Goal: Information Seeking & Learning: Learn about a topic

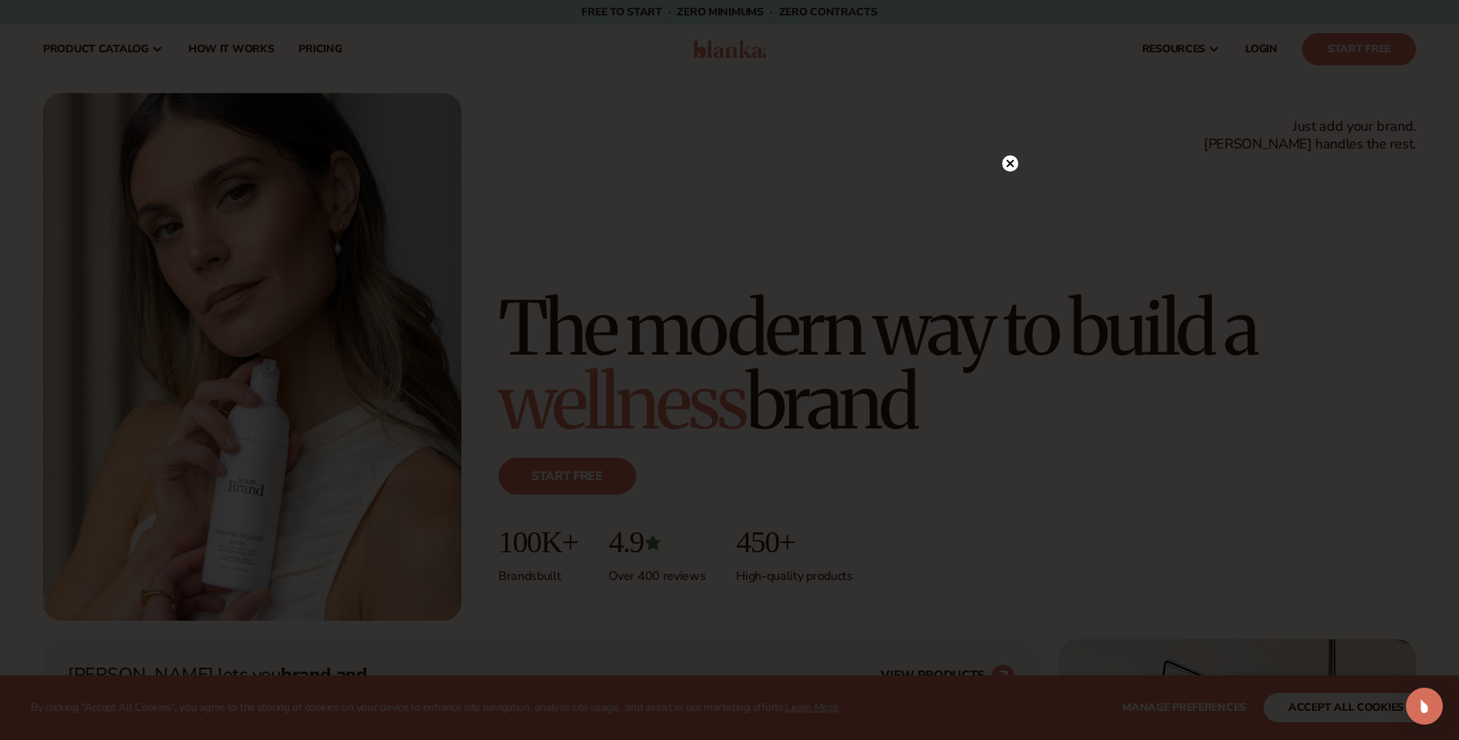
click at [1004, 161] on circle at bounding box center [1010, 163] width 16 height 16
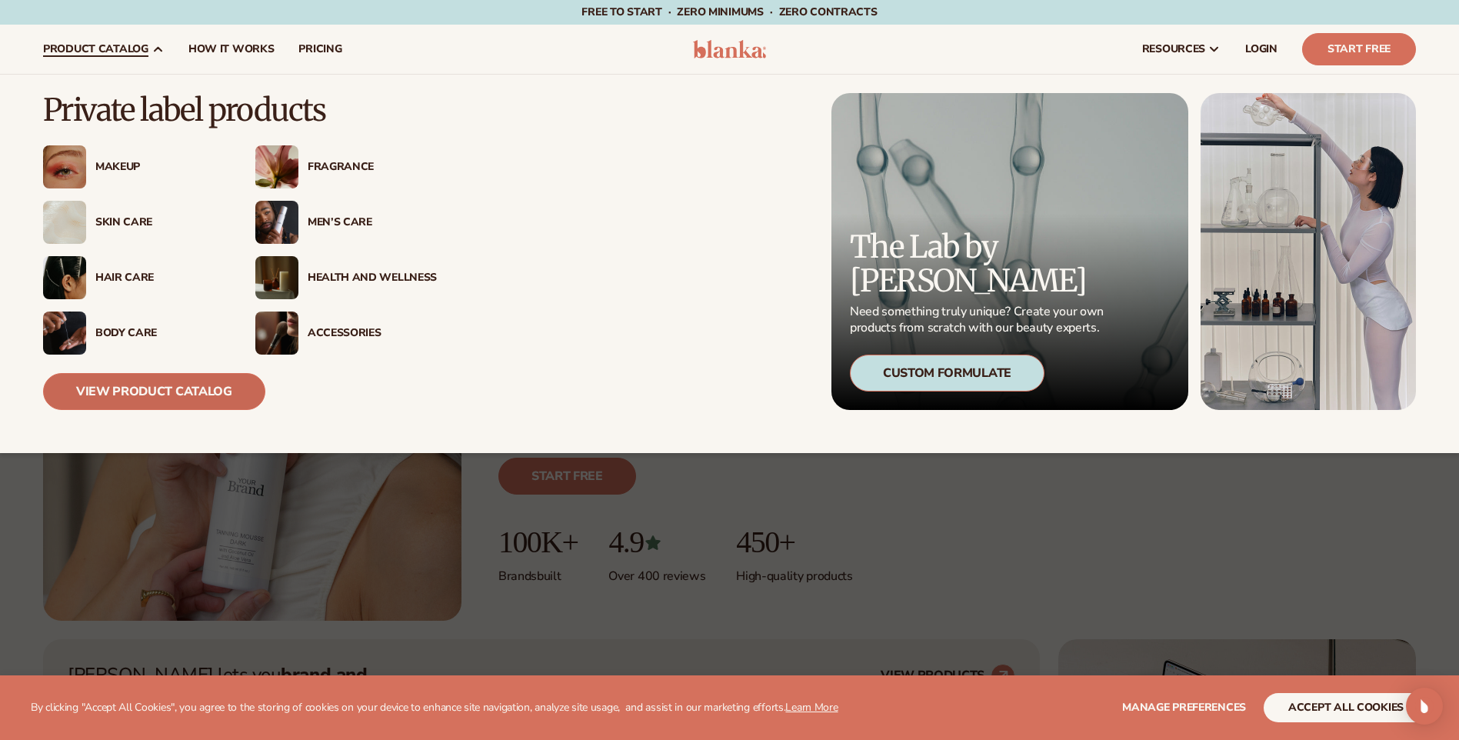
click at [159, 398] on link "View Product Catalog" at bounding box center [154, 391] width 222 height 37
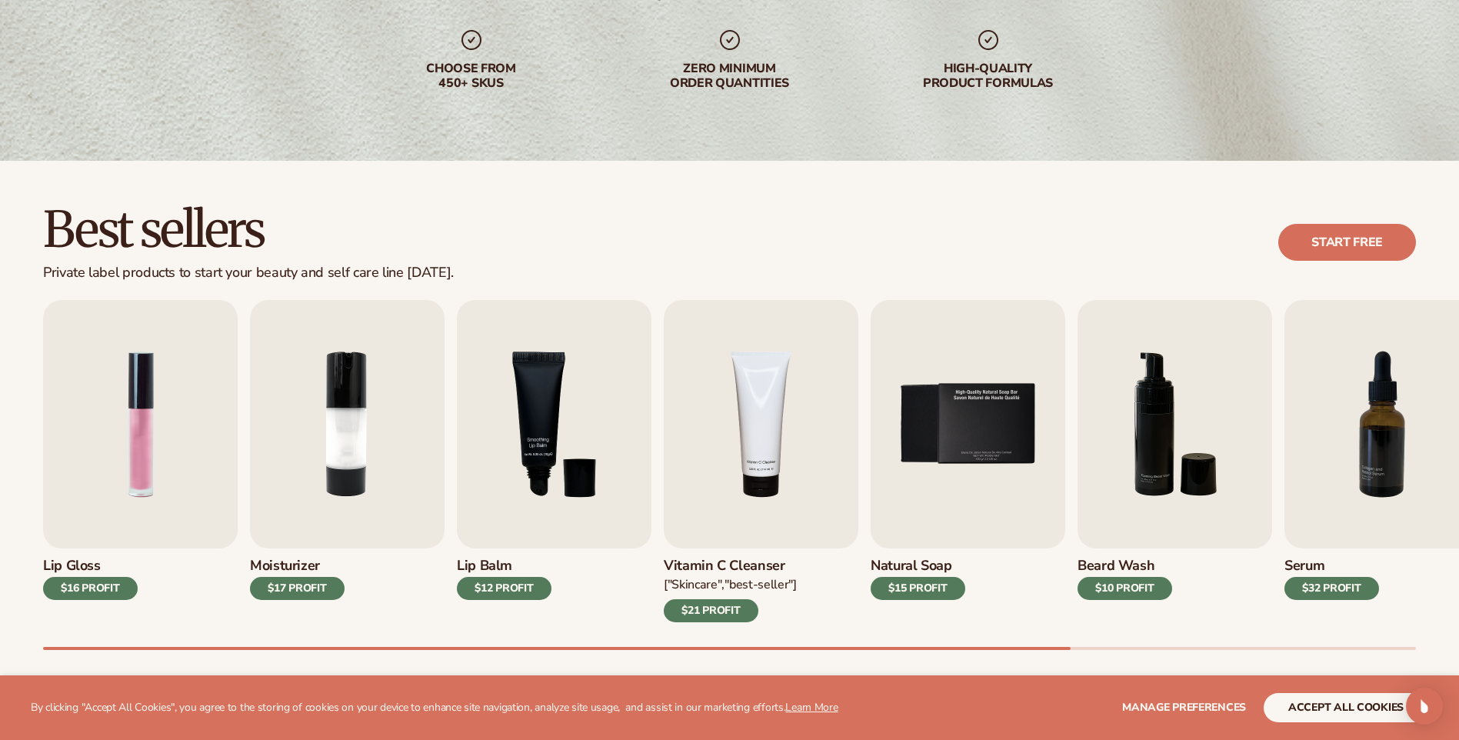
scroll to position [308, 0]
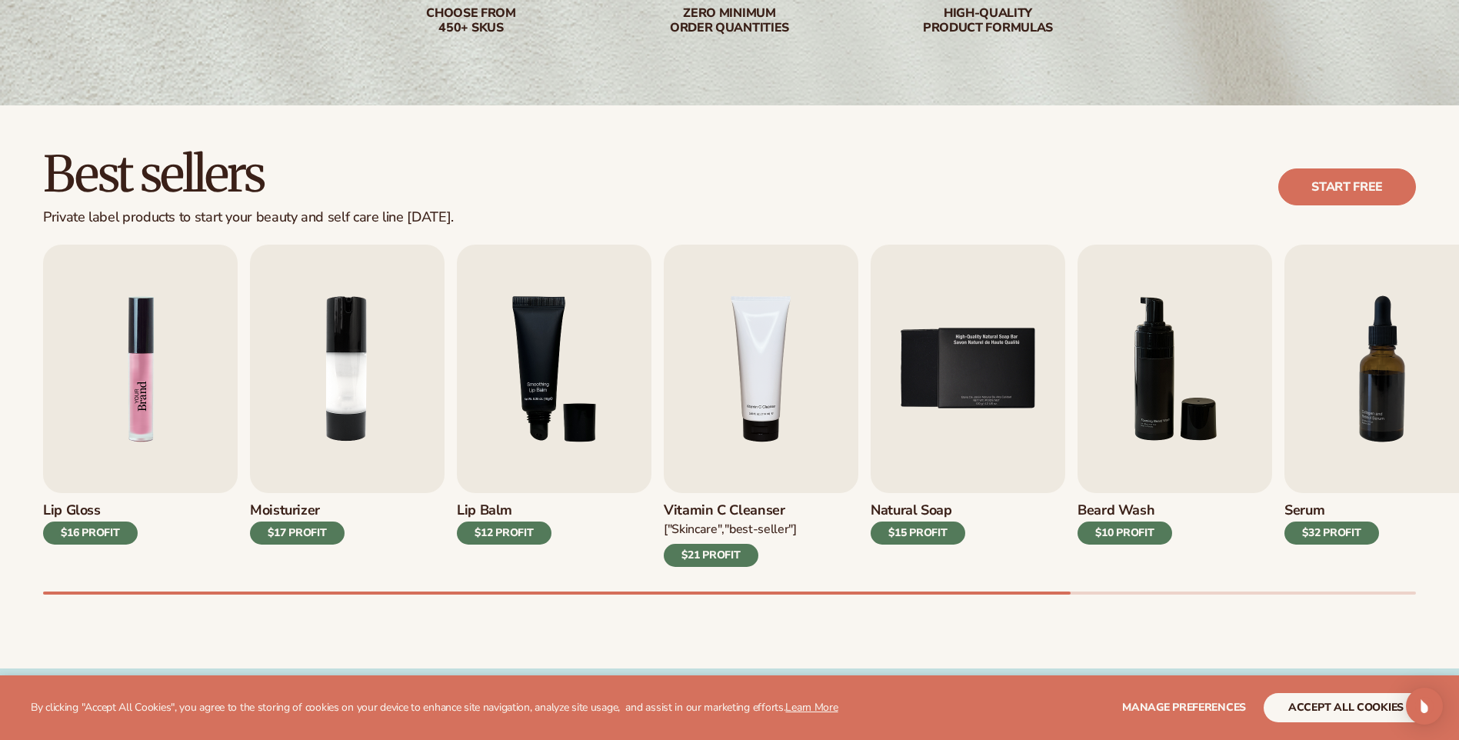
click at [134, 334] on img "1 / 9" at bounding box center [140, 369] width 195 height 248
click at [132, 380] on img "1 / 9" at bounding box center [140, 369] width 195 height 248
click at [601, 419] on img "3 / 9" at bounding box center [554, 369] width 195 height 248
click at [518, 533] on div "$12 PROFIT" at bounding box center [504, 532] width 95 height 23
click at [511, 385] on img "3 / 9" at bounding box center [554, 369] width 195 height 248
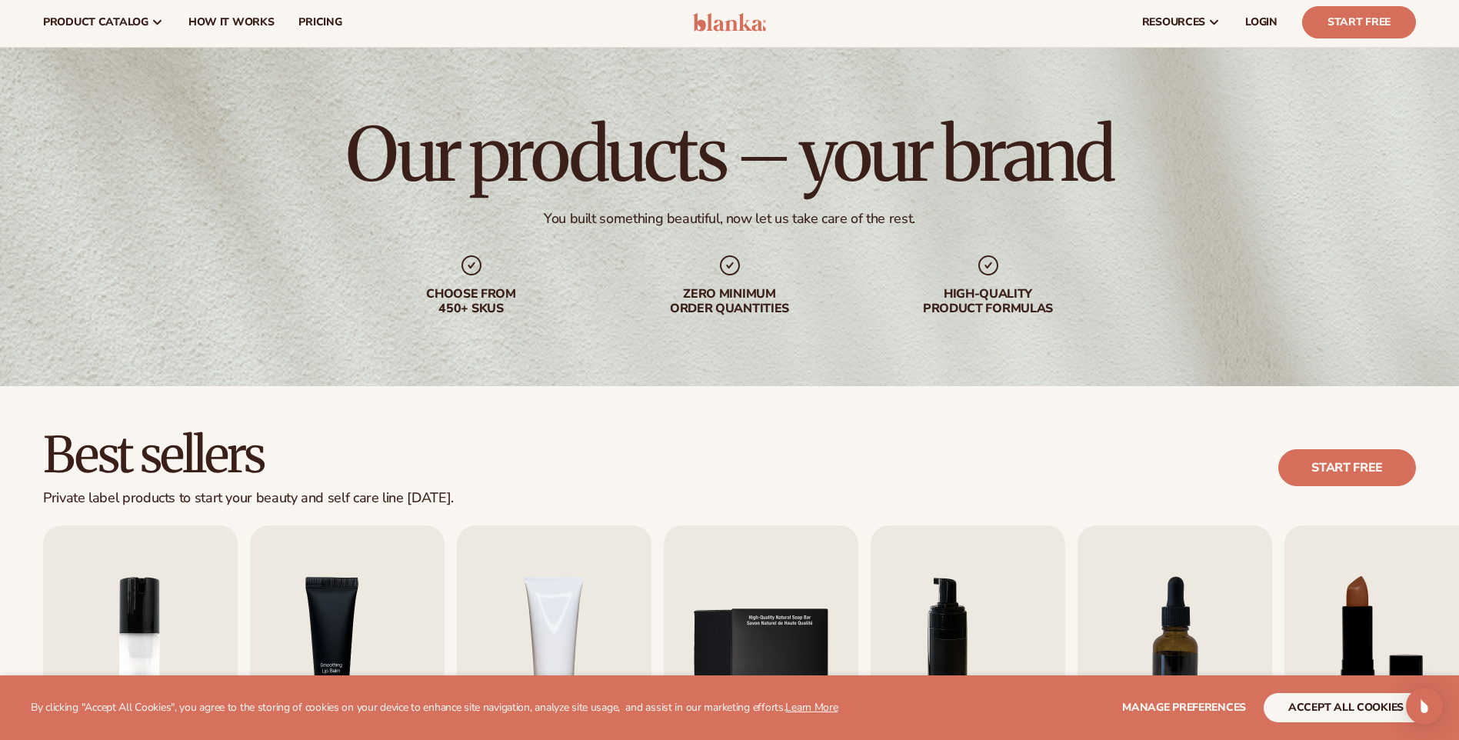
scroll to position [0, 0]
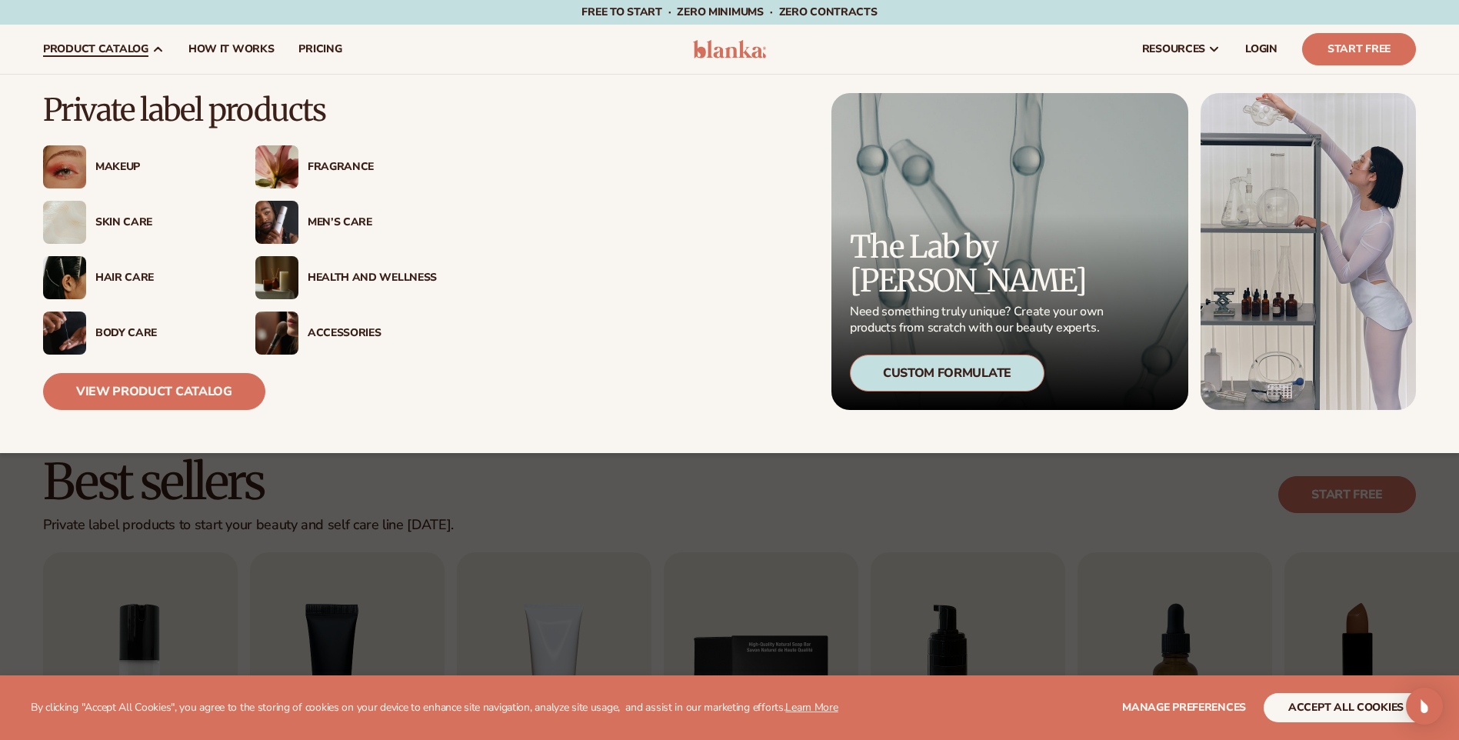
click at [58, 222] on img at bounding box center [64, 222] width 43 height 43
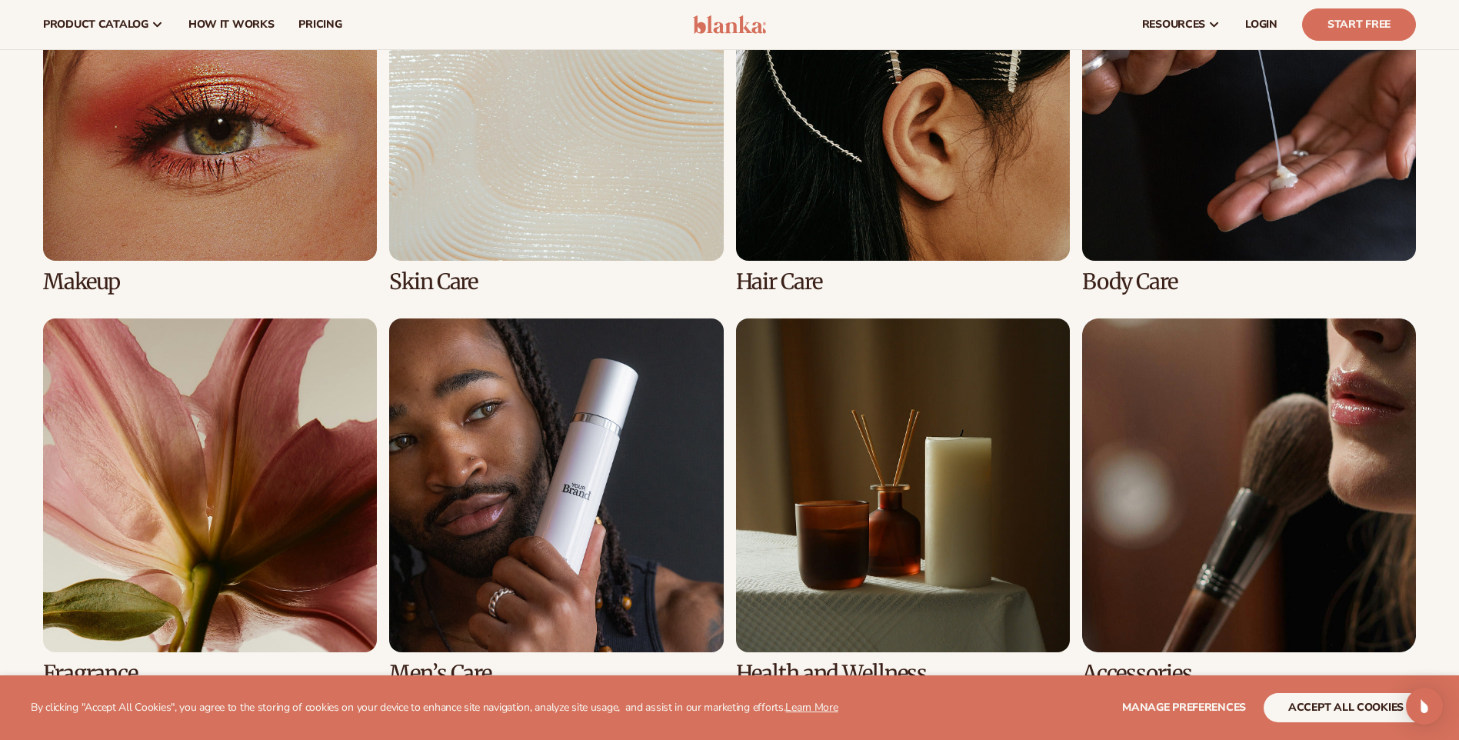
scroll to position [1077, 0]
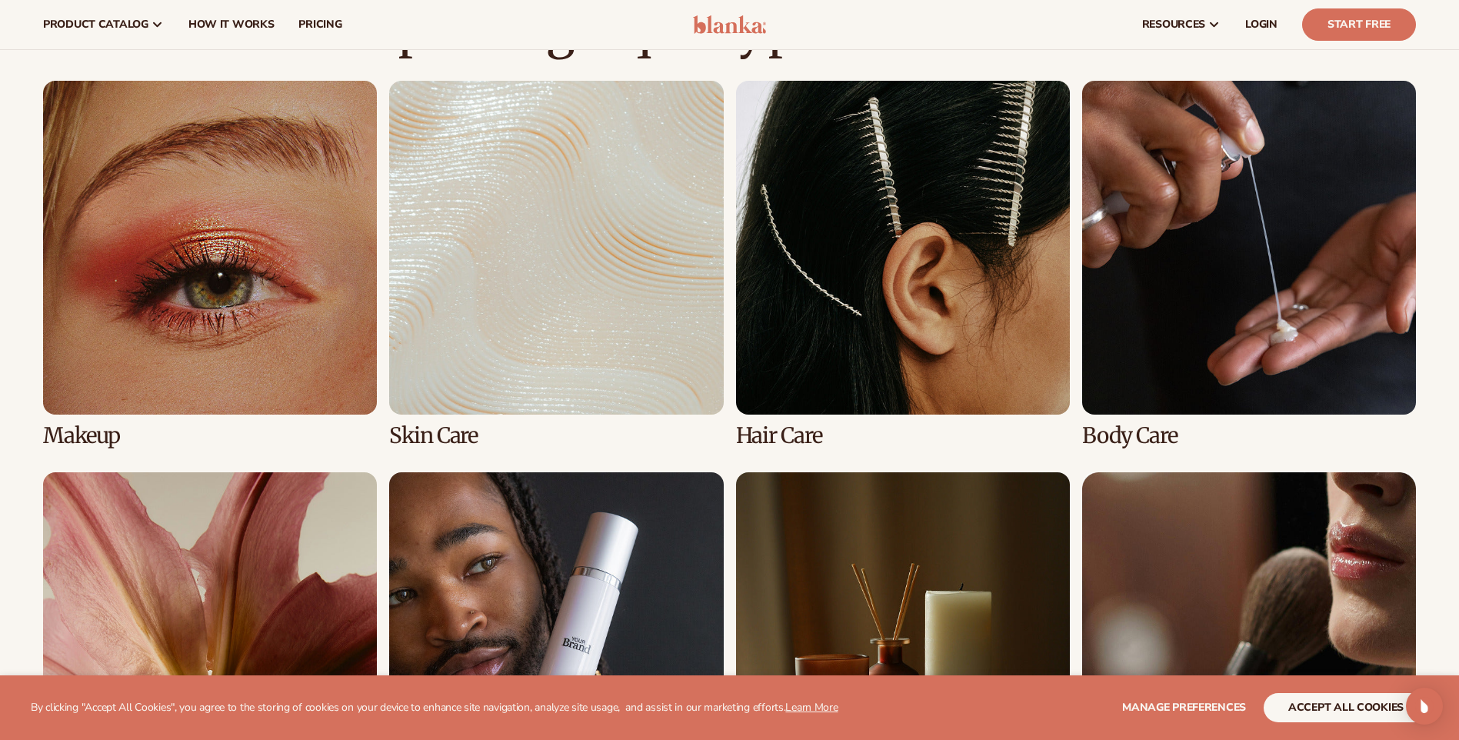
click at [561, 284] on link "2 / 8" at bounding box center [556, 264] width 334 height 367
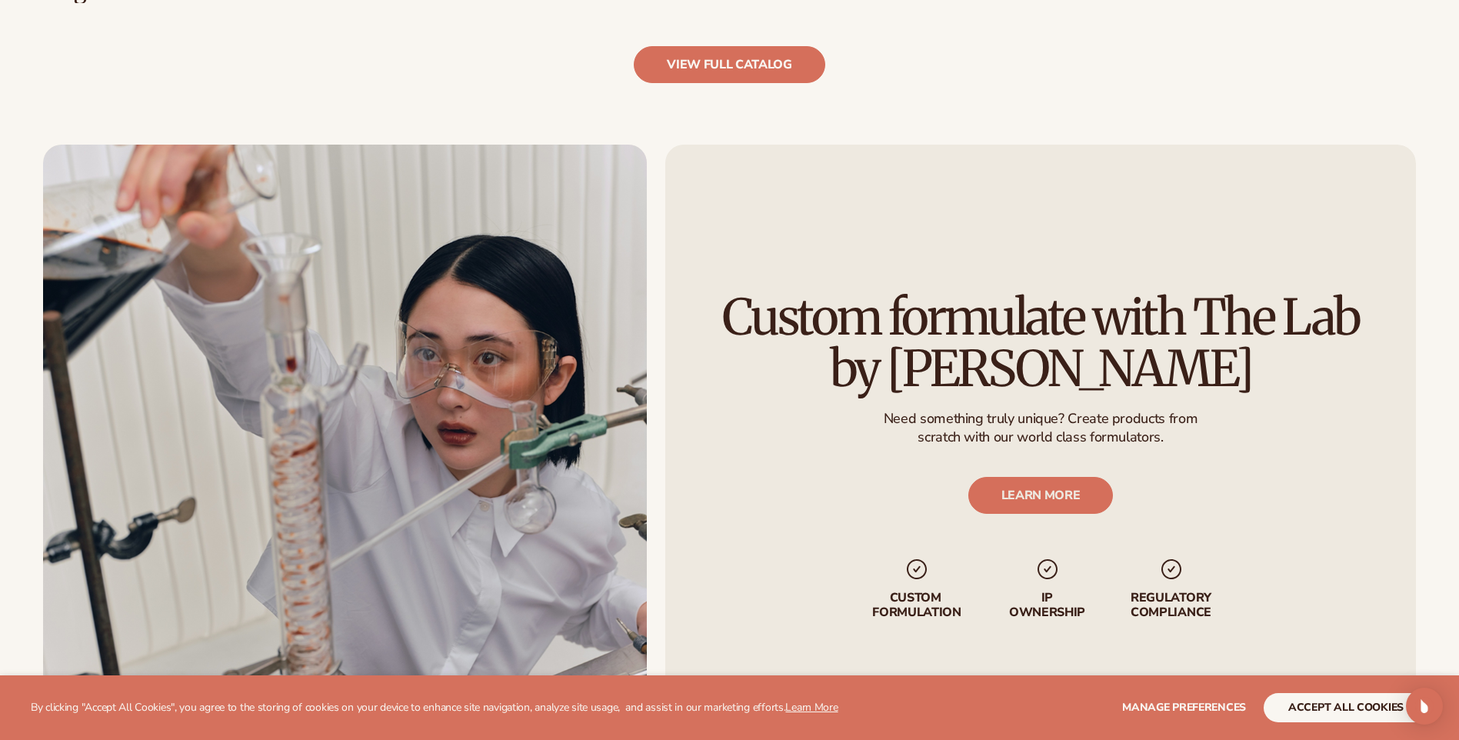
scroll to position [1846, 0]
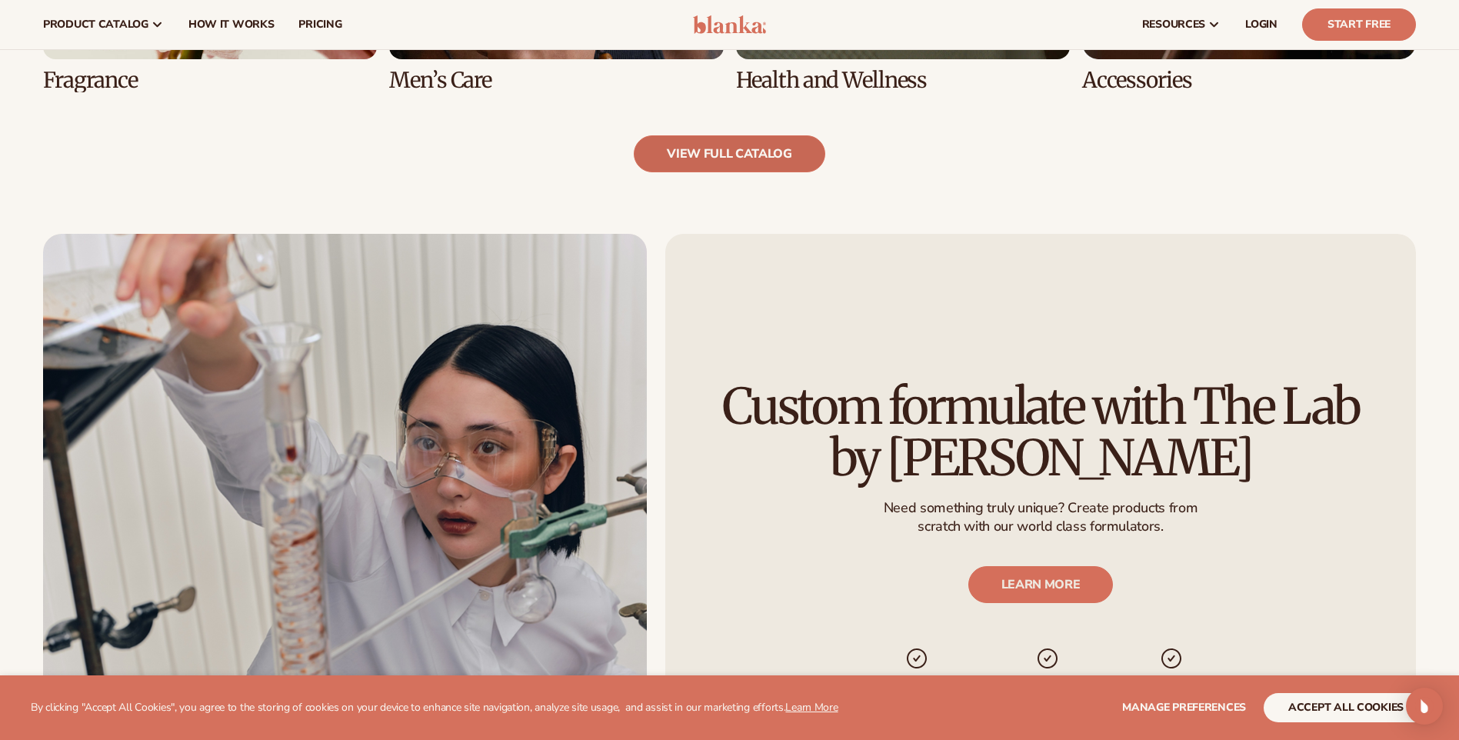
click at [722, 149] on link "view full catalog" at bounding box center [730, 153] width 192 height 37
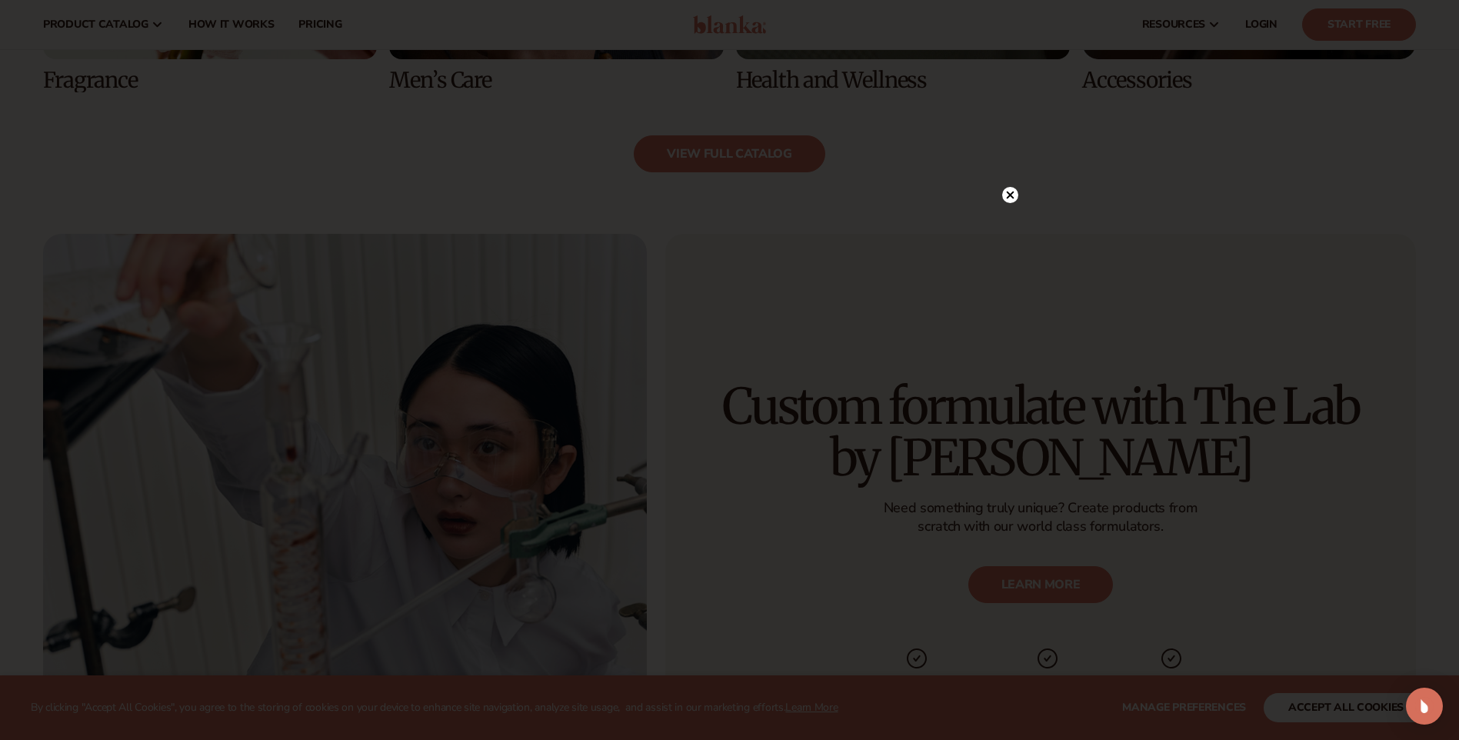
click at [1017, 194] on circle at bounding box center [1010, 195] width 16 height 16
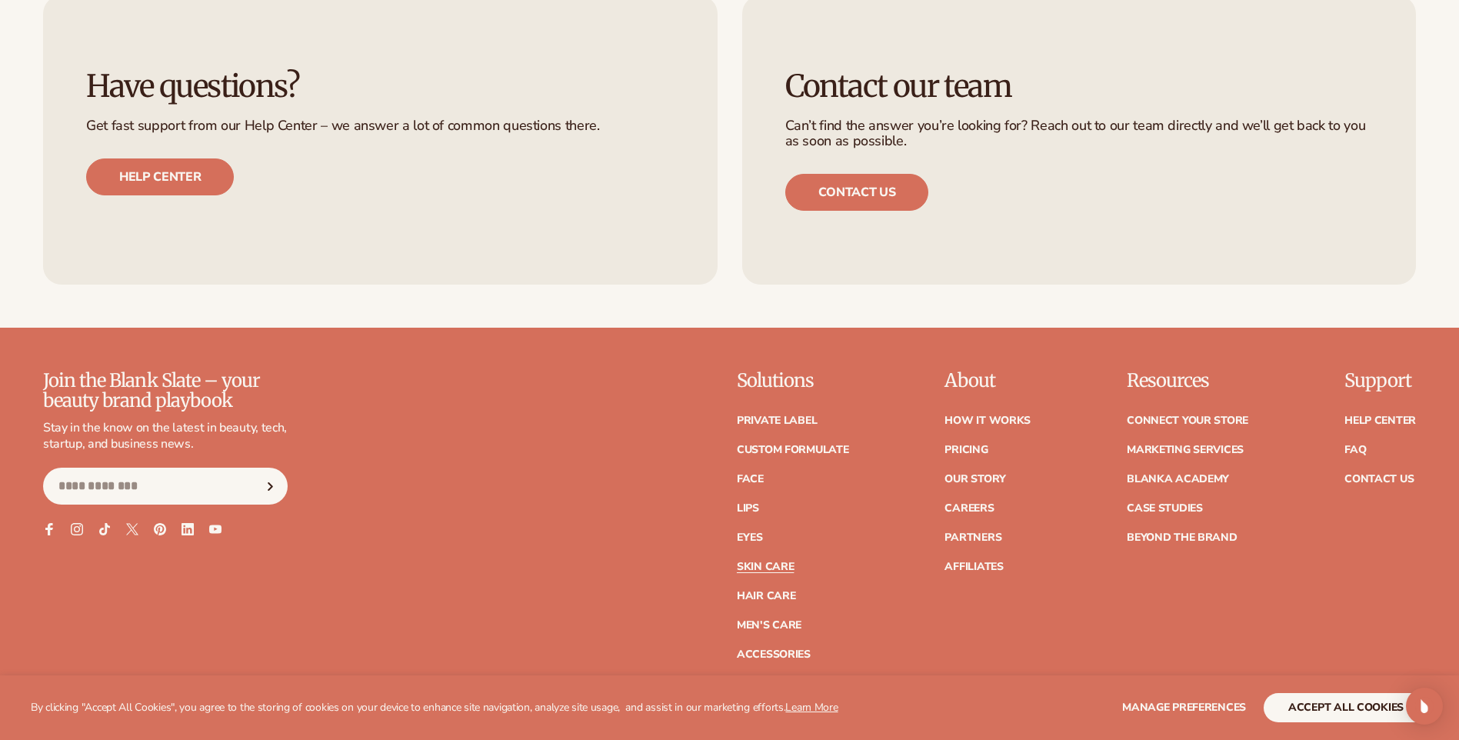
scroll to position [3154, 0]
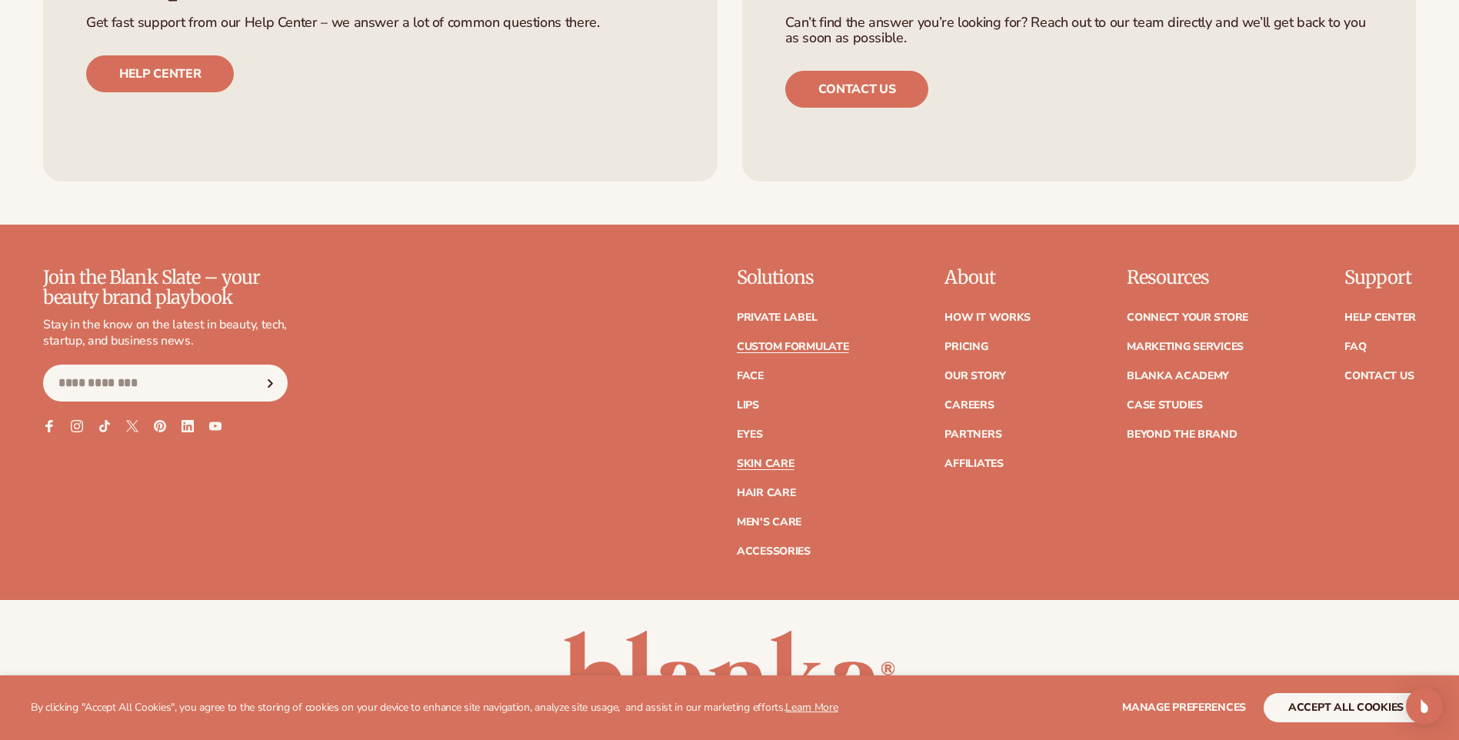
click at [768, 351] on link "Custom formulate" at bounding box center [793, 347] width 112 height 11
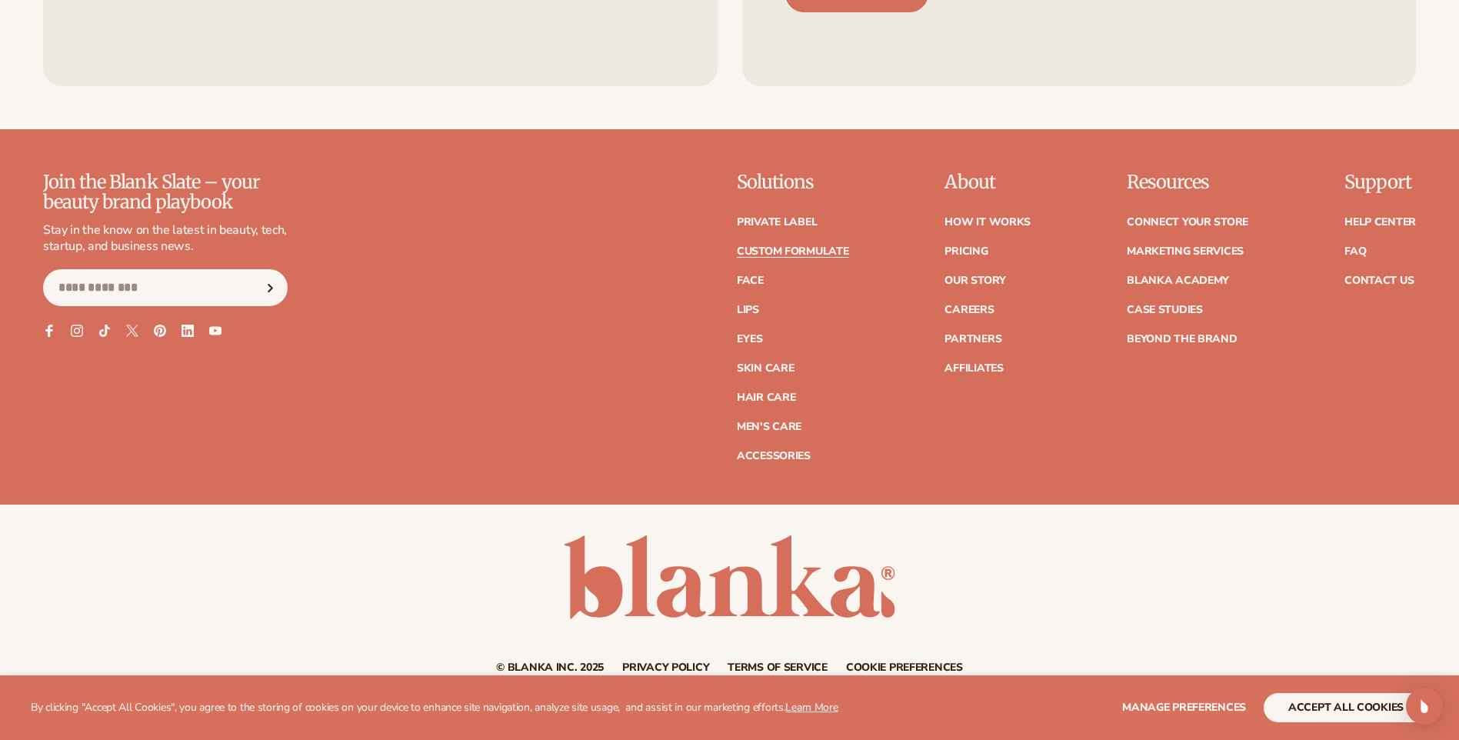
scroll to position [2307, 0]
click at [788, 213] on ul "Private label Custom formulate Face Lips Eyes [MEDICAL_DATA]" at bounding box center [793, 331] width 112 height 260
click at [791, 221] on link "Private label" at bounding box center [777, 221] width 80 height 11
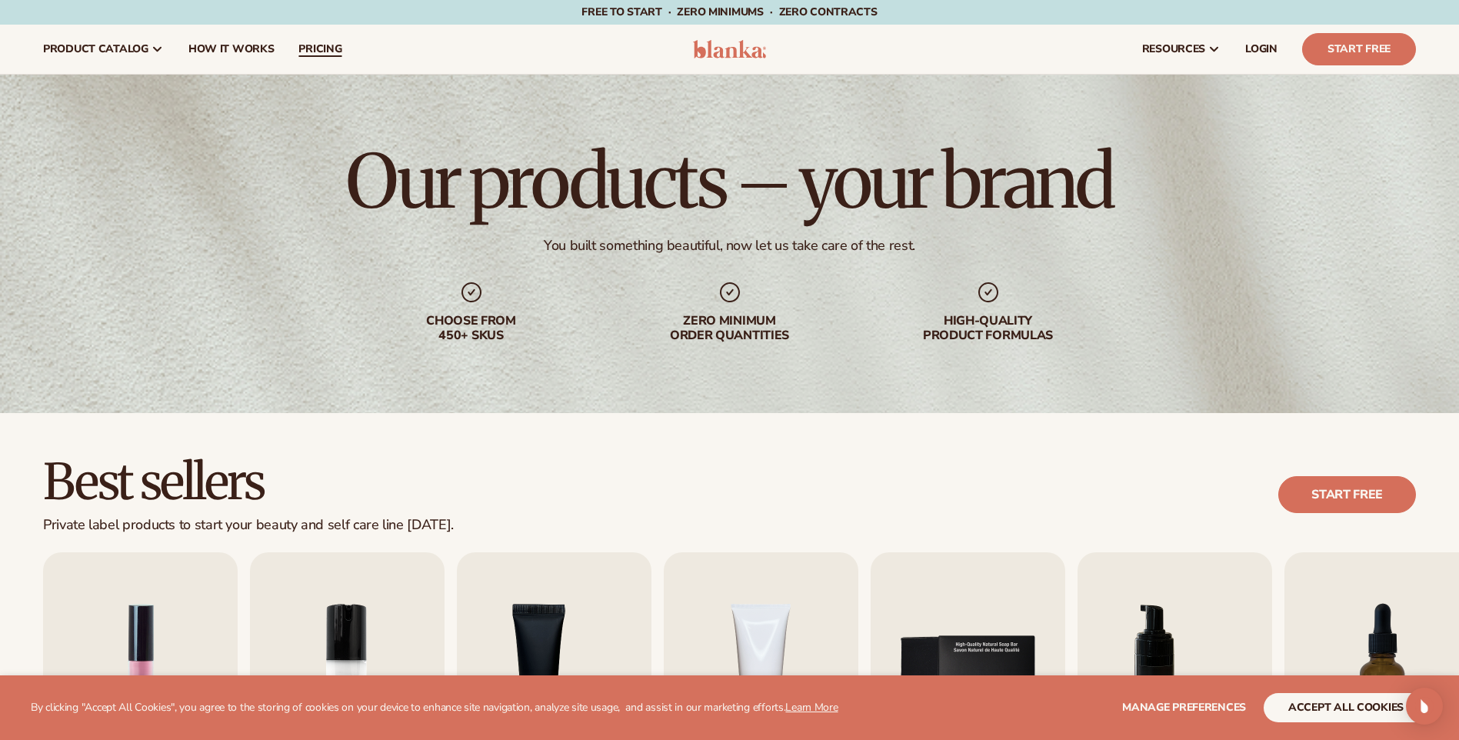
click at [298, 44] on span "pricing" at bounding box center [319, 49] width 43 height 12
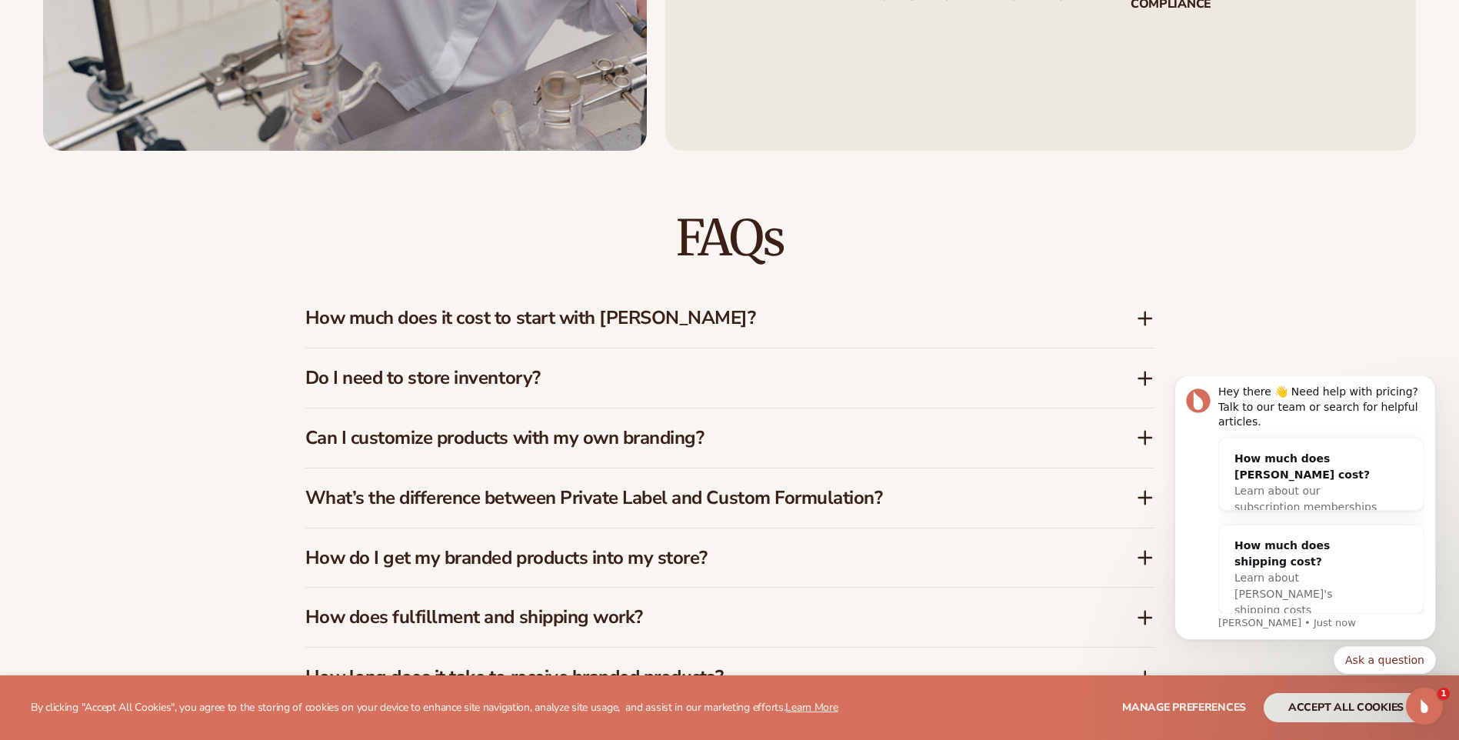
scroll to position [2384, 0]
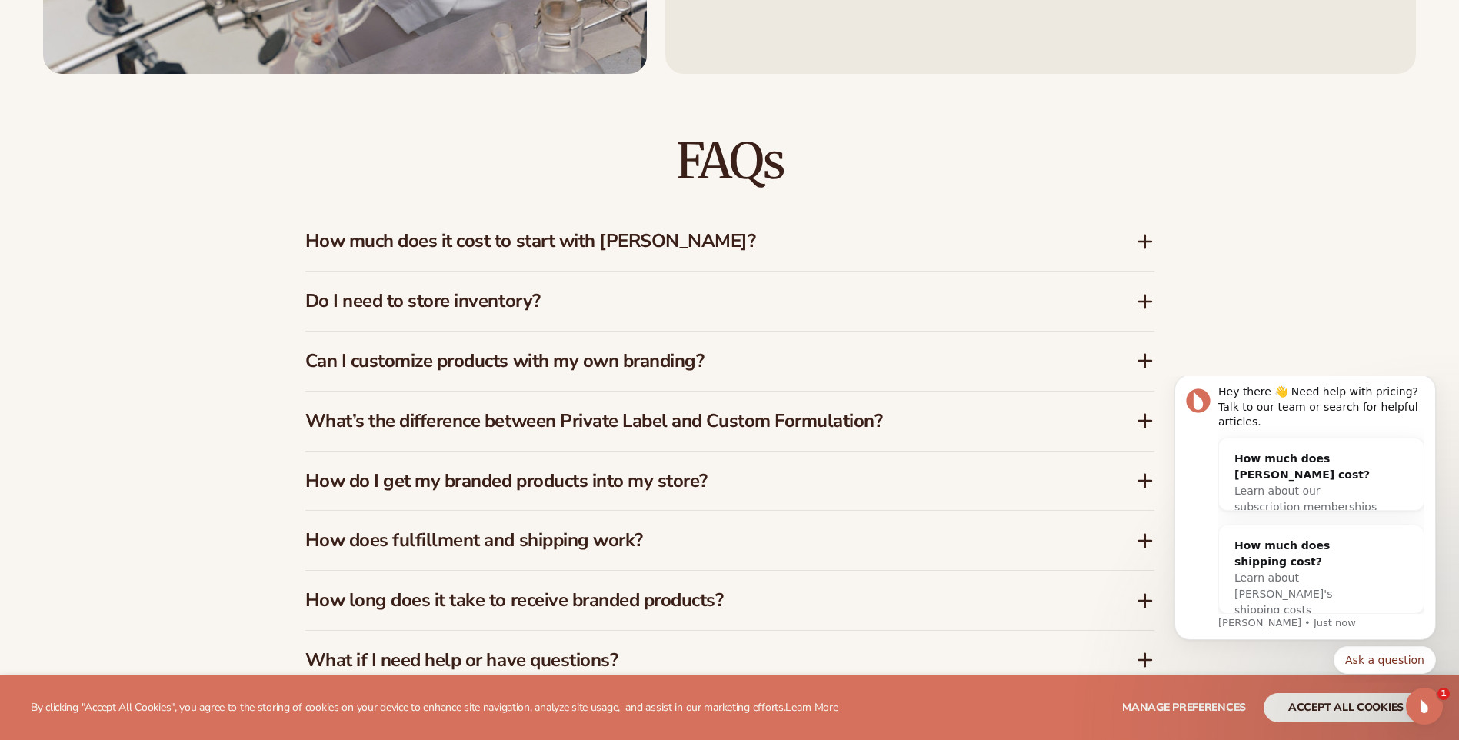
click at [344, 242] on h3 "How much does it cost to start with [PERSON_NAME]?" at bounding box center [697, 241] width 785 height 22
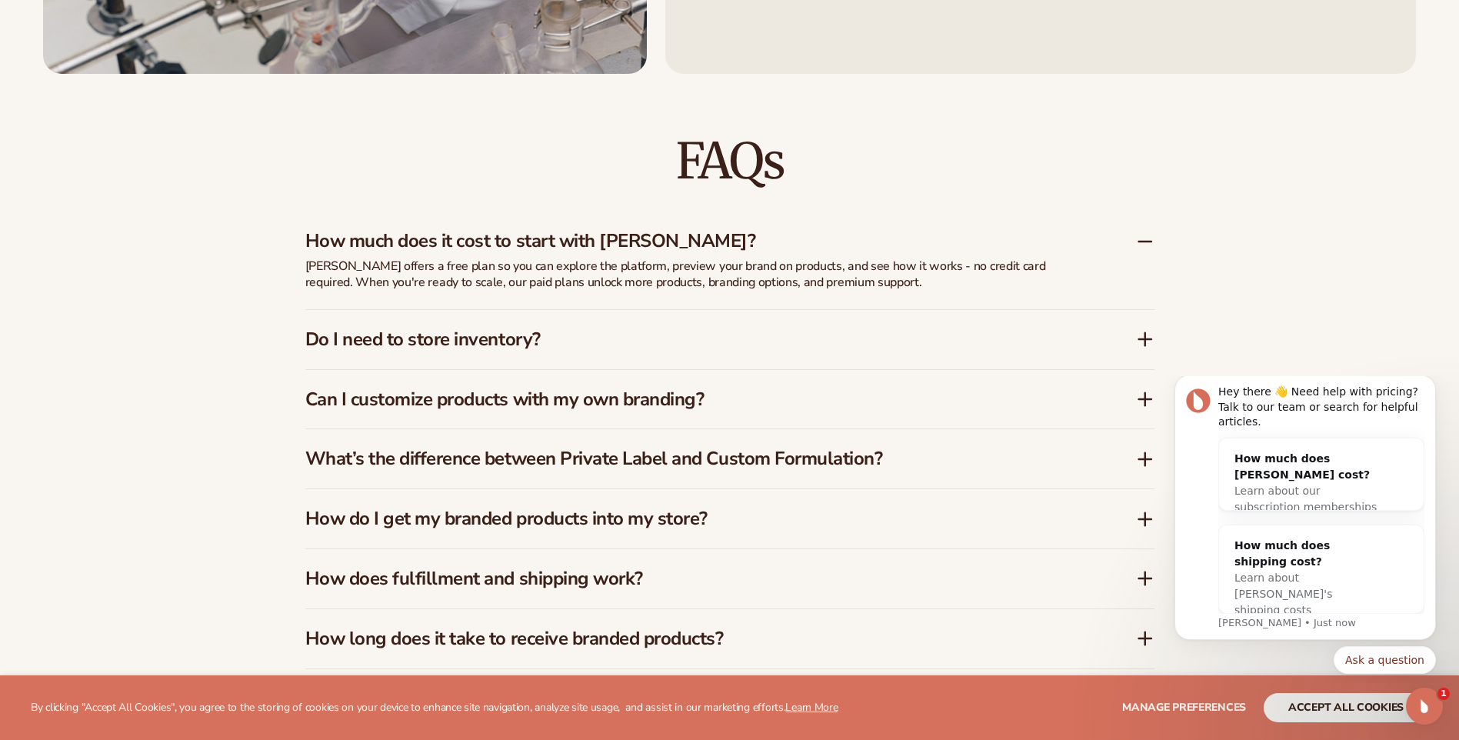
click at [532, 394] on h3 "Can I customize products with my own branding?" at bounding box center [697, 399] width 785 height 22
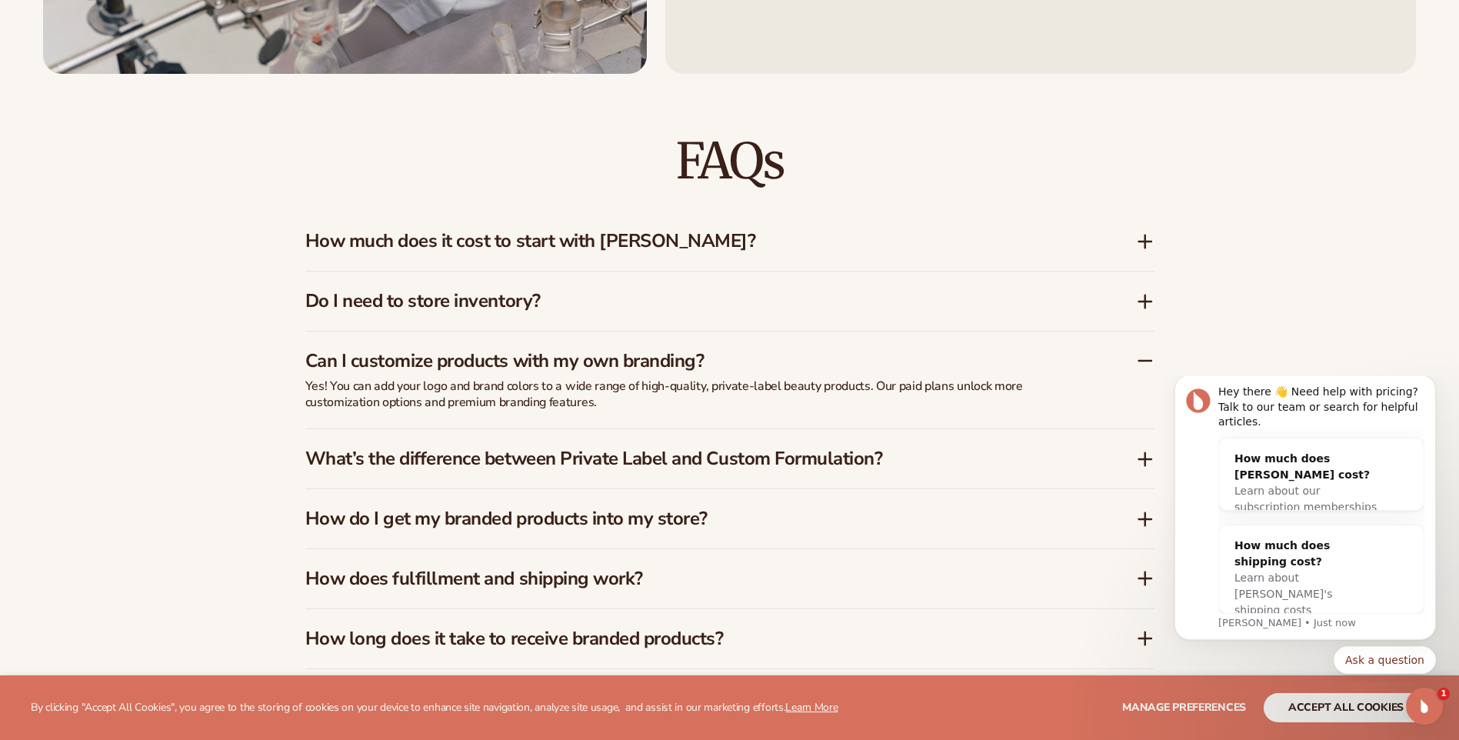
scroll to position [2461, 0]
